Goal: Task Accomplishment & Management: Manage account settings

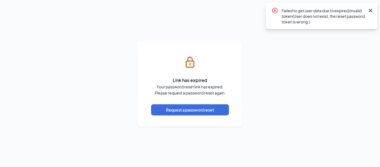
click at [372, 10] on icon "Cross" at bounding box center [370, 10] width 3 height 3
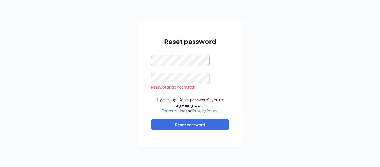
click at [146, 56] on div "Reset password Passwords do not match By clicking "Reset password", you're agre…" at bounding box center [190, 83] width 106 height 126
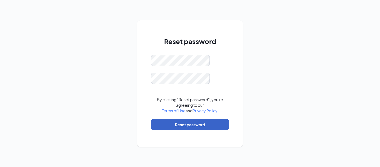
click at [185, 126] on button "Reset password" at bounding box center [190, 124] width 78 height 11
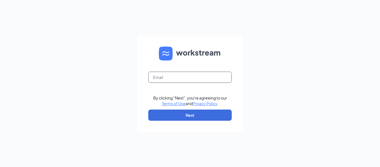
click at [181, 79] on input "text" at bounding box center [190, 77] width 84 height 11
type input "[EMAIL_ADDRESS][DOMAIN_NAME]"
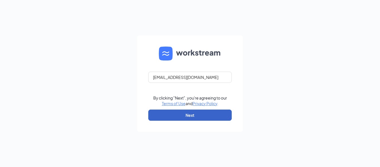
click at [189, 117] on button "Next" at bounding box center [190, 114] width 84 height 11
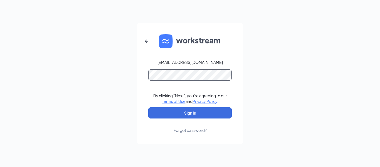
click at [148, 107] on button "Sign In" at bounding box center [190, 112] width 84 height 11
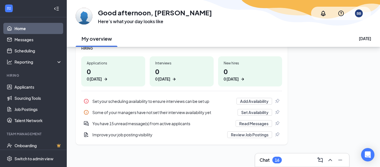
scroll to position [81, 0]
click at [24, 87] on link "Applicants" at bounding box center [38, 86] width 48 height 11
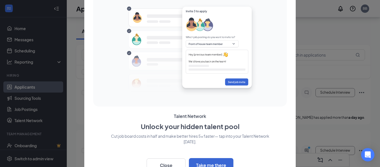
scroll to position [68, 0]
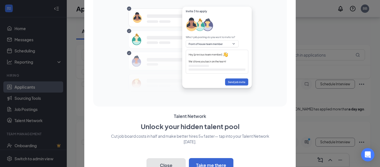
click at [163, 162] on button "Close" at bounding box center [166, 165] width 39 height 14
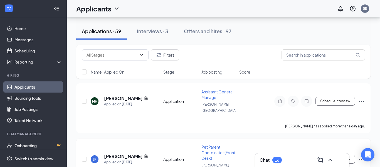
scroll to position [0, 0]
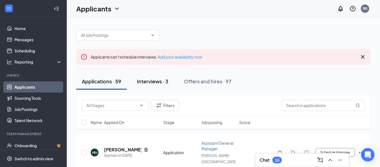
click at [148, 82] on div "Interviews · 3" at bounding box center [152, 81] width 31 height 7
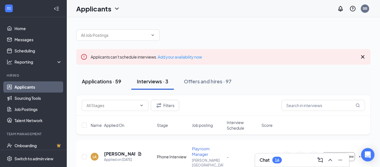
click at [106, 83] on div "Applications · 59" at bounding box center [102, 81] width 40 height 7
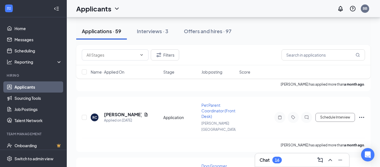
scroll to position [1715, 0]
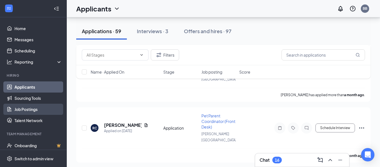
click at [35, 108] on link "Job Postings" at bounding box center [38, 109] width 48 height 11
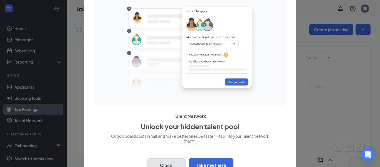
click at [167, 160] on button "Close" at bounding box center [166, 165] width 39 height 14
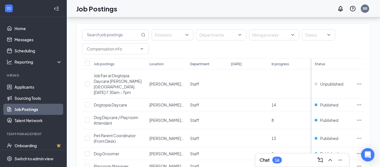
scroll to position [23, 0]
